Goal: Transaction & Acquisition: Purchase product/service

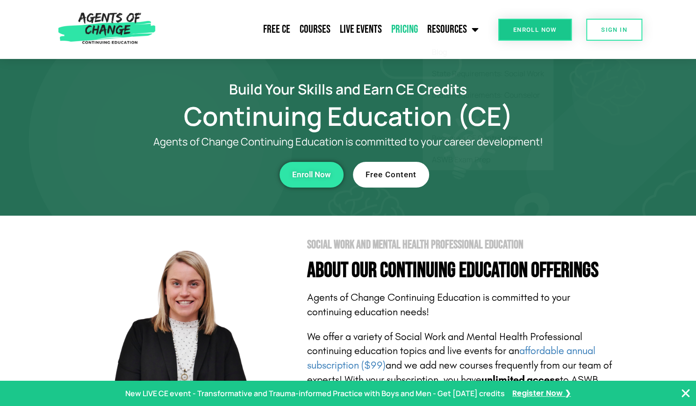
click at [411, 35] on link "Pricing" at bounding box center [405, 29] width 36 height 23
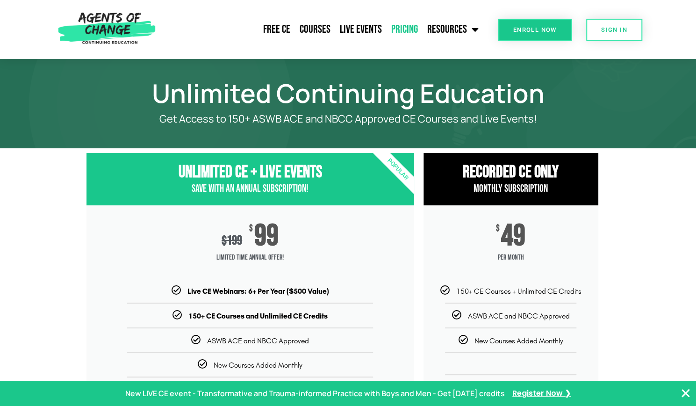
click at [535, 24] on link "Enroll Now" at bounding box center [534, 30] width 73 height 22
click at [525, 30] on span "Enroll Now" at bounding box center [534, 30] width 43 height 6
click at [688, 393] on icon "Close Banner" at bounding box center [685, 393] width 11 height 11
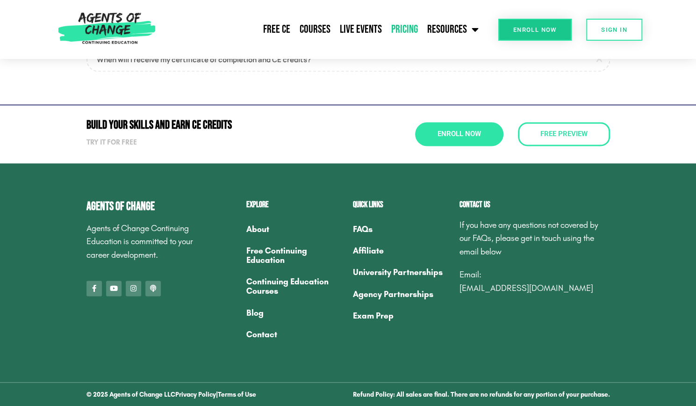
scroll to position [771, 0]
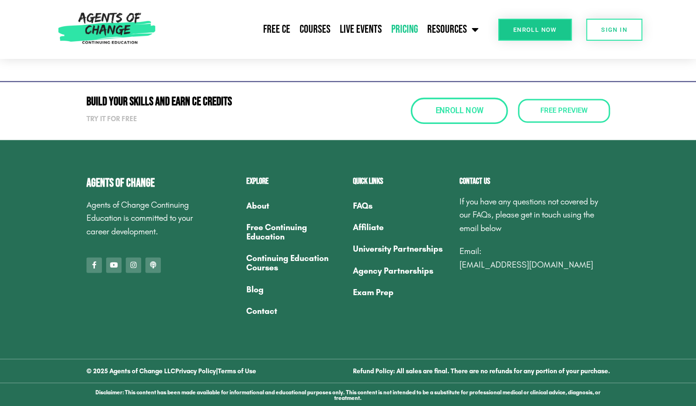
click at [474, 110] on span "Enroll Now" at bounding box center [459, 111] width 48 height 8
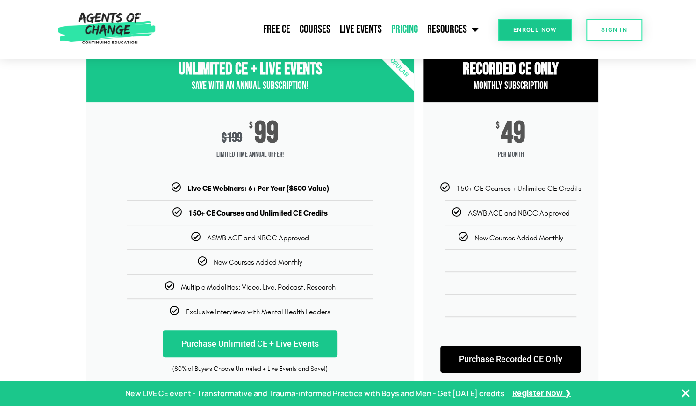
scroll to position [234, 0]
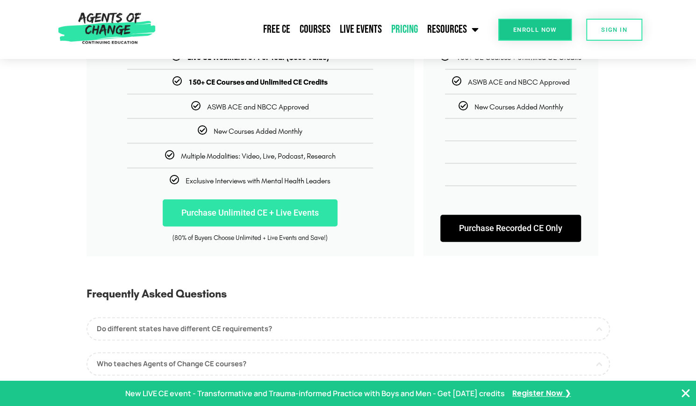
click at [242, 215] on link "Purchase Unlimited CE + Live Events" at bounding box center [250, 212] width 175 height 27
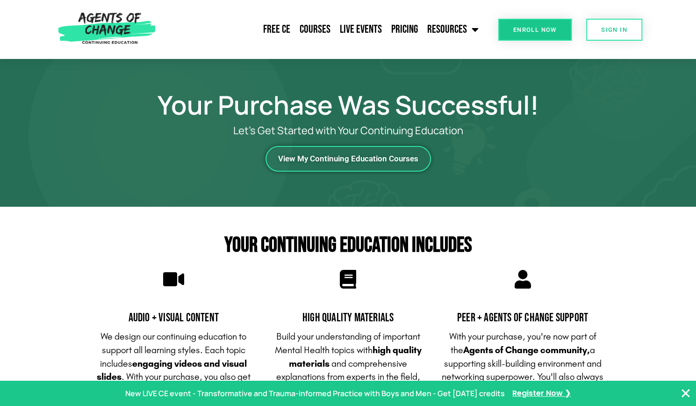
click at [365, 161] on span "View My Continuing Education Courses" at bounding box center [348, 159] width 140 height 8
